Goal: Transaction & Acquisition: Purchase product/service

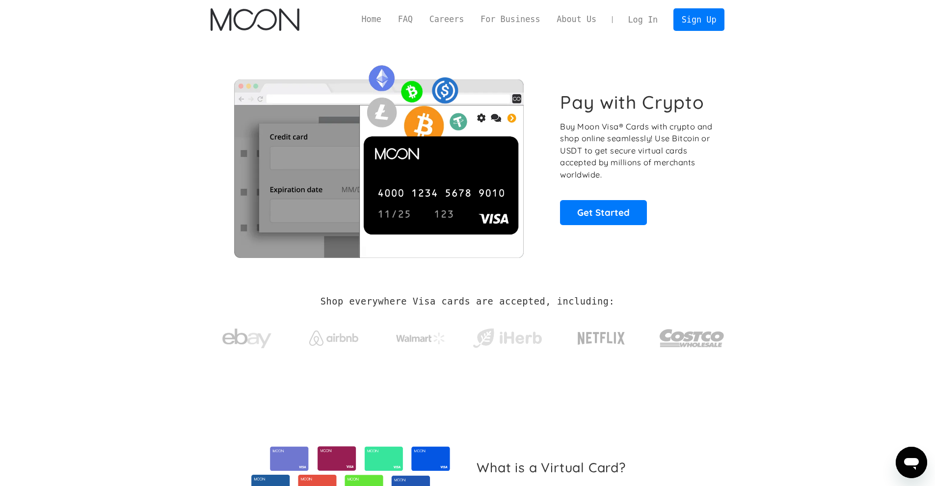
click at [651, 17] on link "Log In" at bounding box center [643, 20] width 46 height 22
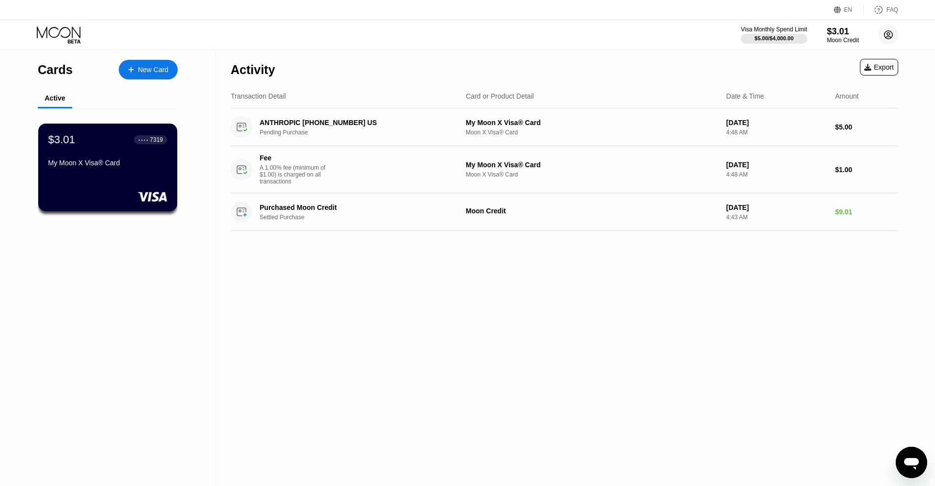
click at [886, 36] on circle at bounding box center [889, 35] width 20 height 20
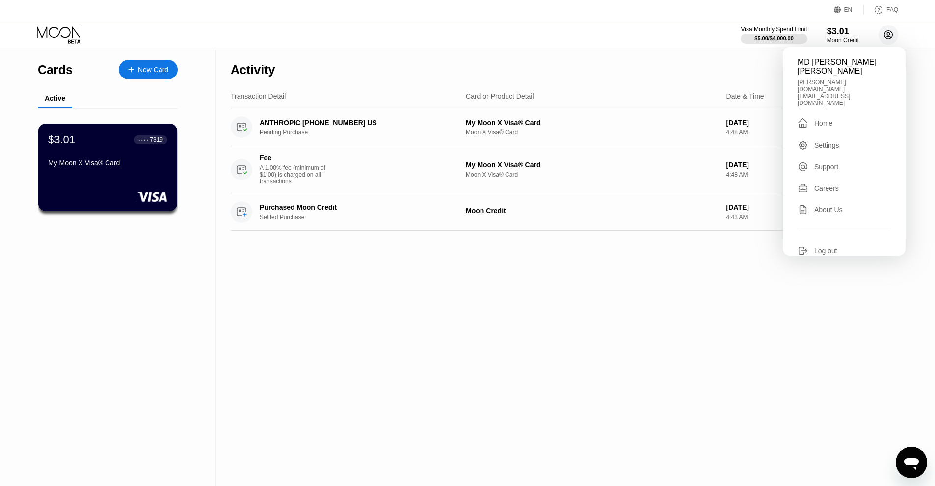
click at [886, 36] on circle at bounding box center [889, 35] width 20 height 20
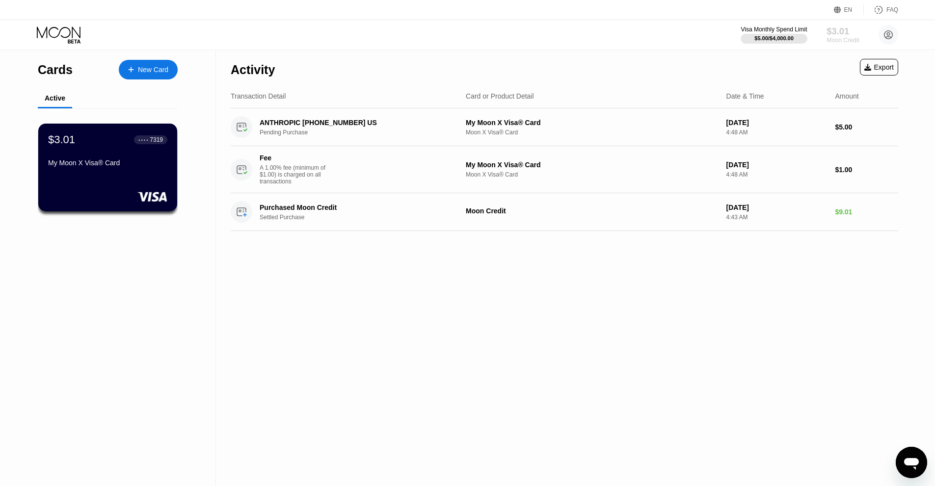
click at [835, 43] on div "Moon Credit" at bounding box center [842, 40] width 33 height 7
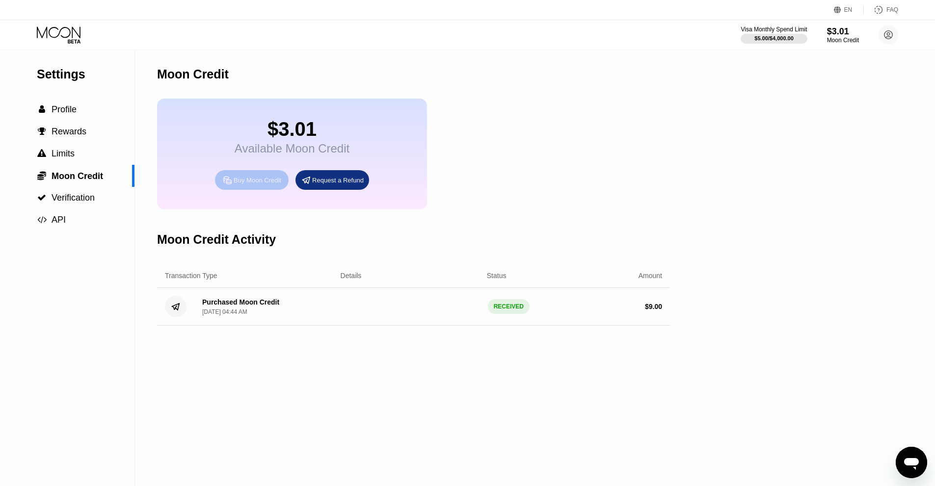
click at [257, 185] on div "Buy Moon Credit" at bounding box center [258, 180] width 48 height 8
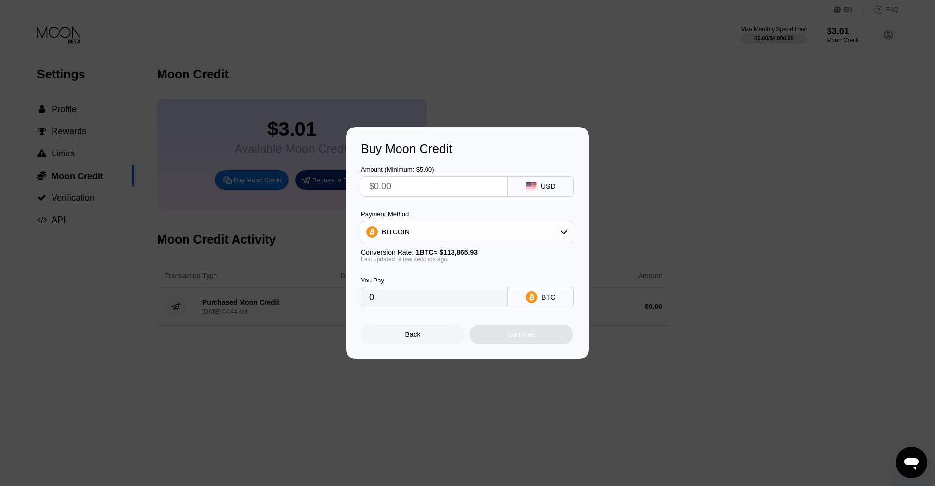
click at [438, 191] on input "text" at bounding box center [434, 187] width 130 height 20
type input "$1"
type input "0.00000879"
type input "$15"
type input "0.00013174"
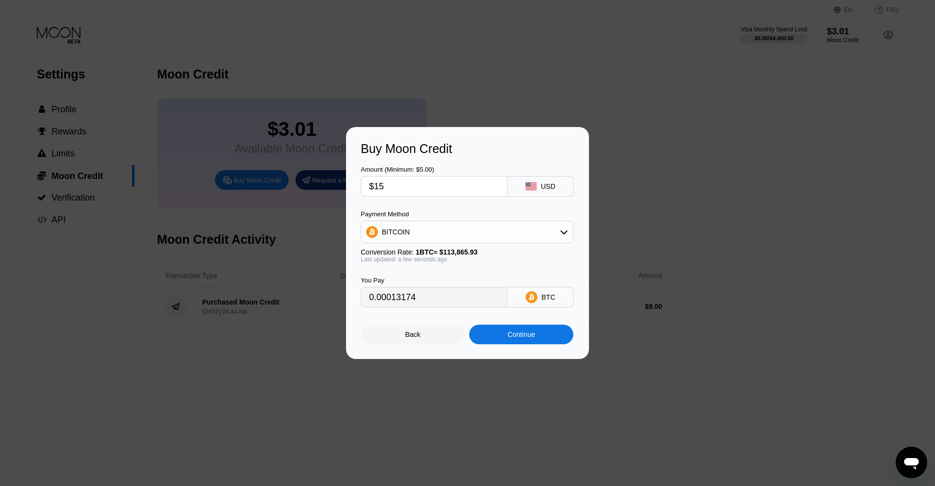
type input "$15"
click at [511, 339] on div "Continue" at bounding box center [520, 335] width 27 height 8
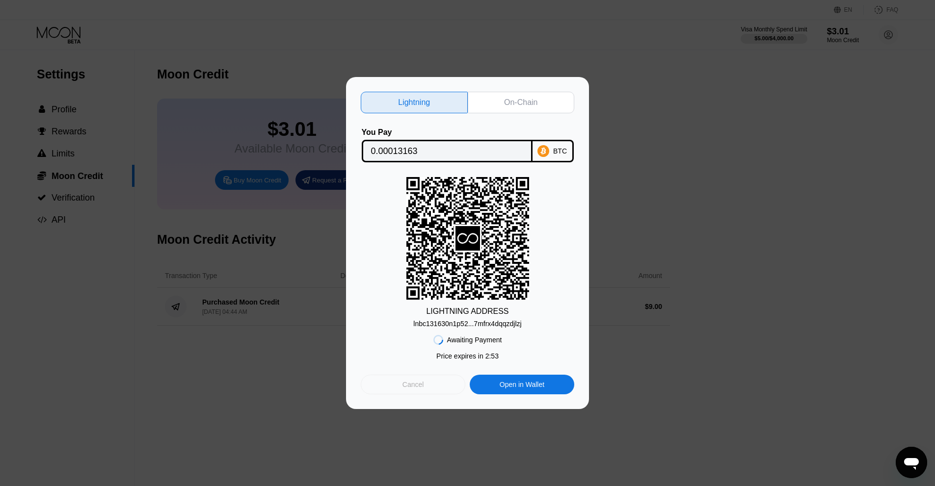
click at [446, 386] on div "Cancel" at bounding box center [413, 385] width 105 height 20
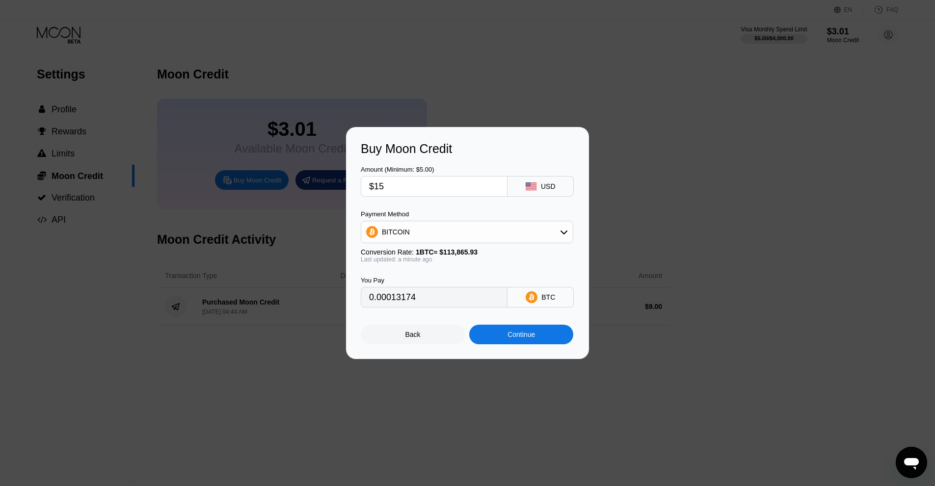
click at [565, 233] on icon at bounding box center [563, 233] width 7 height 4
click at [435, 274] on div "USDT on TRON" at bounding box center [467, 281] width 207 height 20
type input "15.15"
click at [519, 334] on div "Continue" at bounding box center [520, 335] width 27 height 8
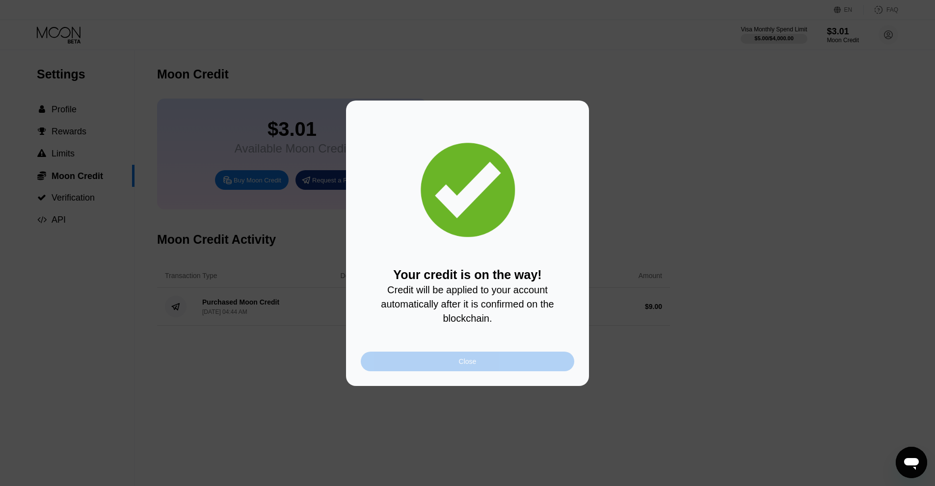
click at [489, 372] on div "Close" at bounding box center [467, 362] width 213 height 20
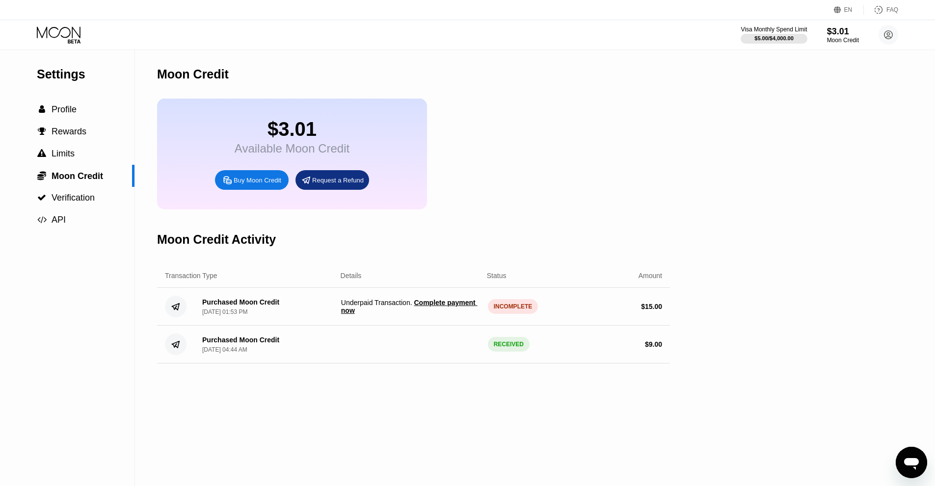
click at [454, 315] on span "Complete payment now" at bounding box center [409, 307] width 136 height 16
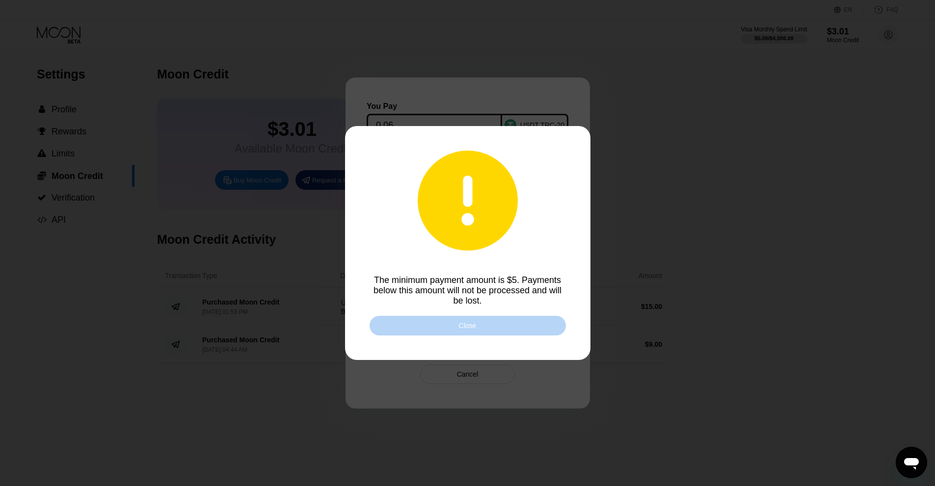
click at [493, 327] on div "Close" at bounding box center [468, 326] width 196 height 20
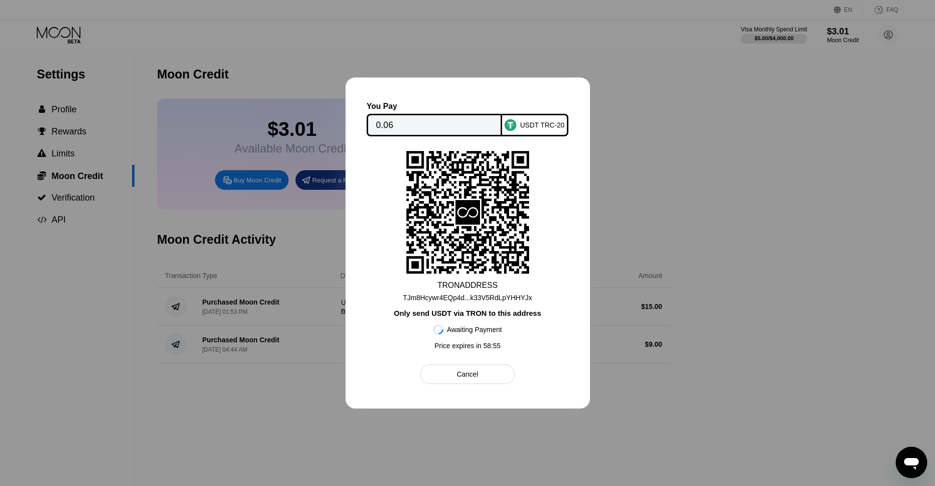
click at [599, 133] on div at bounding box center [467, 243] width 935 height 486
click at [423, 123] on input "0.06" at bounding box center [434, 125] width 117 height 20
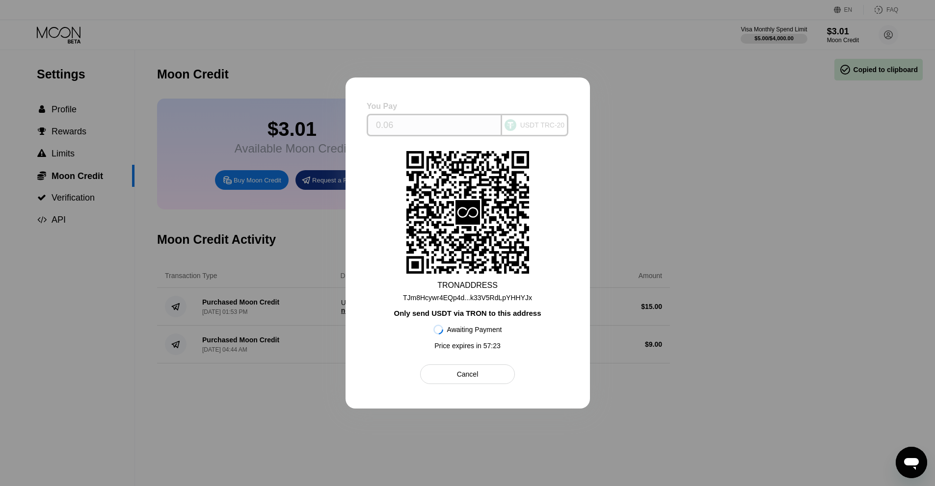
click at [558, 127] on div "USDT TRC-20" at bounding box center [542, 125] width 45 height 8
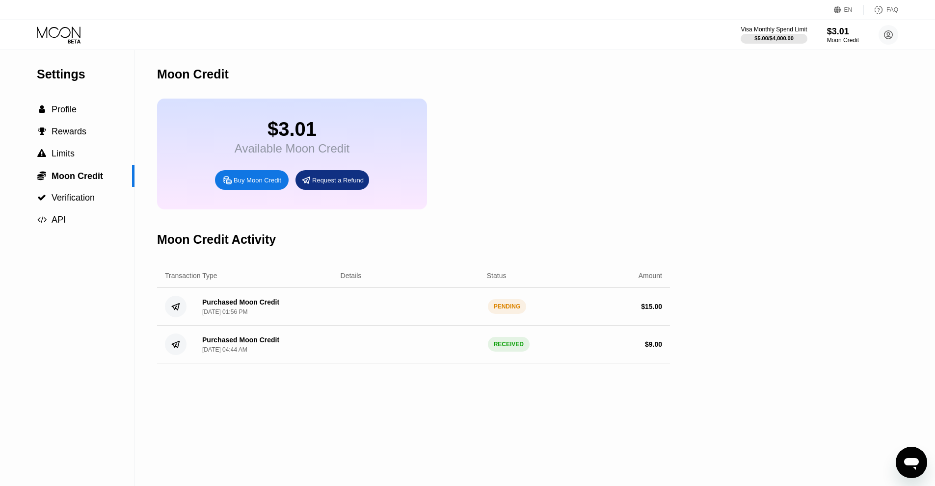
click at [262, 306] on div "Purchased Moon Credit" at bounding box center [240, 302] width 77 height 8
click at [174, 318] on circle at bounding box center [176, 307] width 22 height 22
click at [656, 311] on div "$ 15.00" at bounding box center [651, 307] width 21 height 8
click at [81, 110] on div " Profile" at bounding box center [67, 110] width 134 height 10
